Goal: Transaction & Acquisition: Purchase product/service

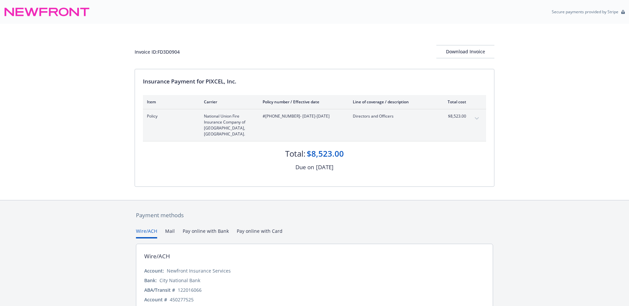
click at [206, 228] on button "Pay online with Bank" at bounding box center [206, 233] width 46 height 11
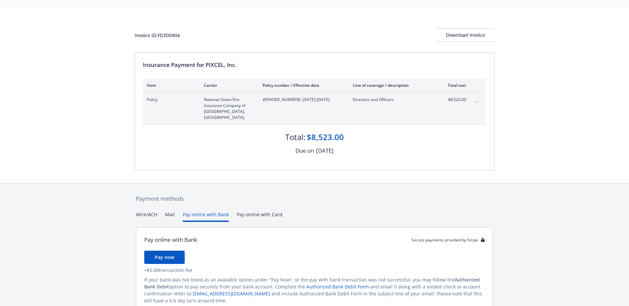
scroll to position [42, 0]
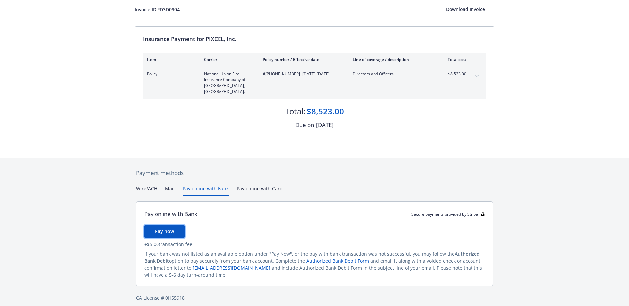
click at [162, 228] on span "Pay now" at bounding box center [164, 231] width 19 height 6
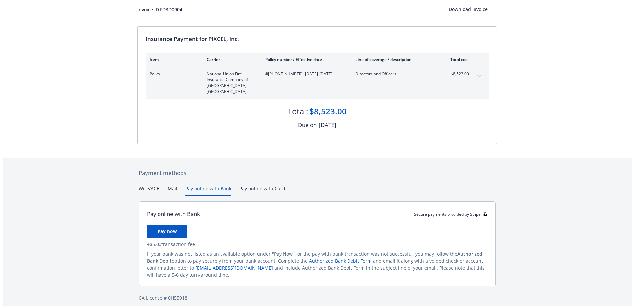
scroll to position [0, 0]
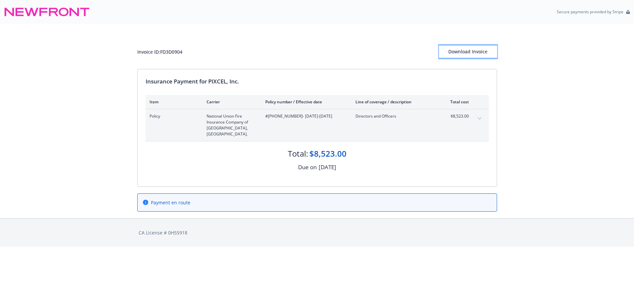
click at [465, 48] on div "Download Invoice" at bounding box center [468, 51] width 58 height 13
